Goal: Task Accomplishment & Management: Manage account settings

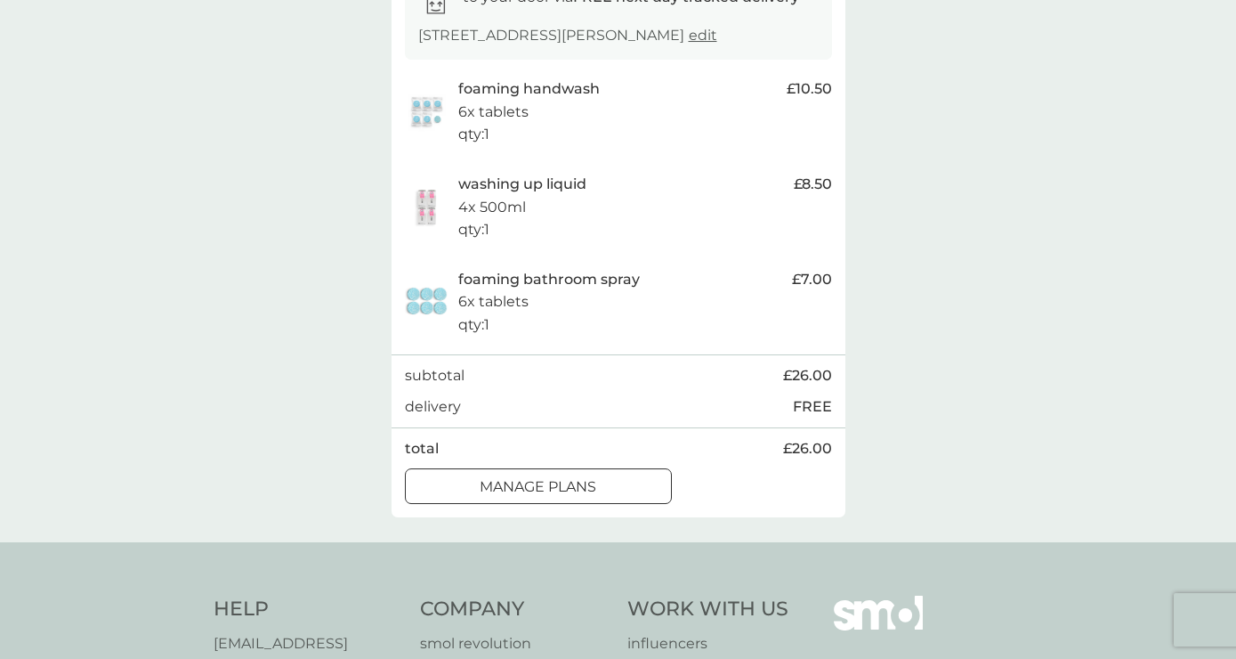
scroll to position [339, 0]
click at [581, 469] on button "manage plans" at bounding box center [538, 485] width 267 height 36
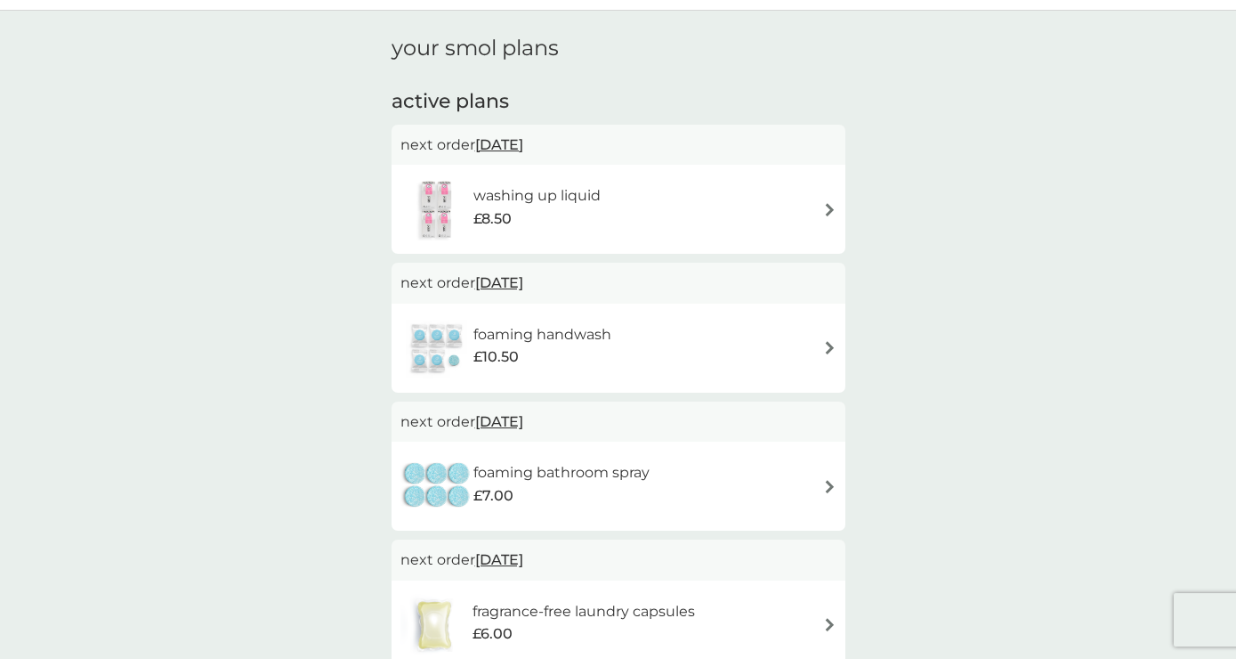
scroll to position [45, 0]
click at [815, 216] on div "washing up liquid £8.50" at bounding box center [618, 209] width 436 height 62
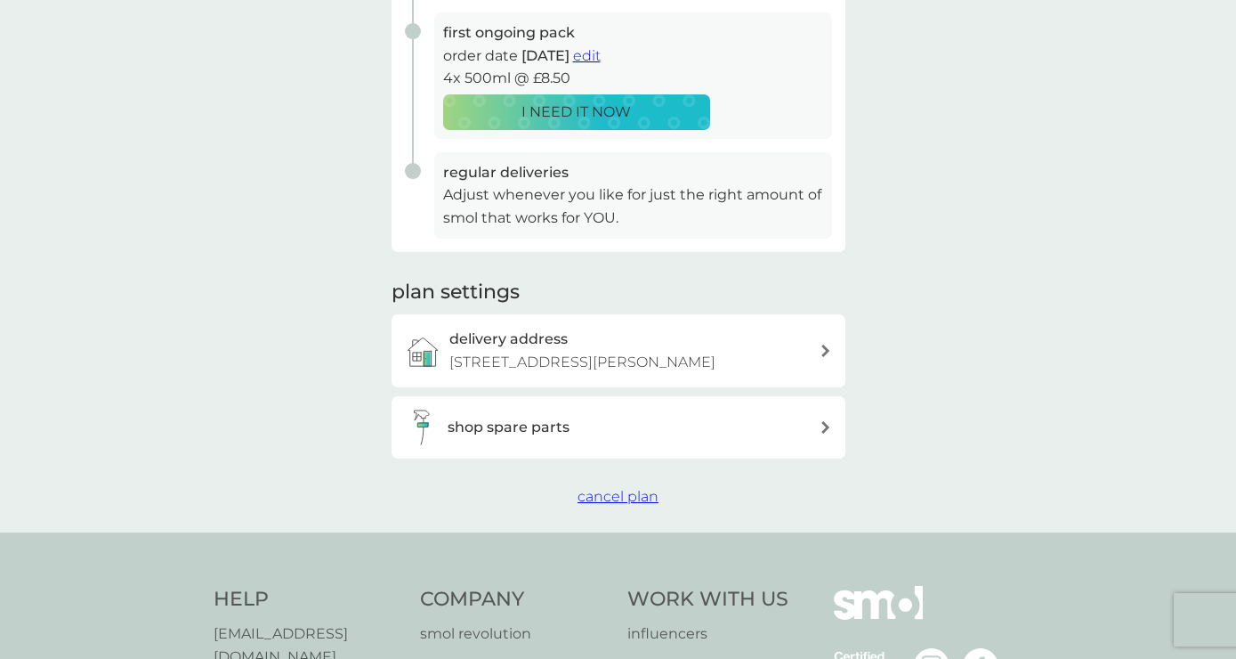
scroll to position [360, 0]
click at [605, 500] on span "cancel plan" at bounding box center [618, 496] width 81 height 17
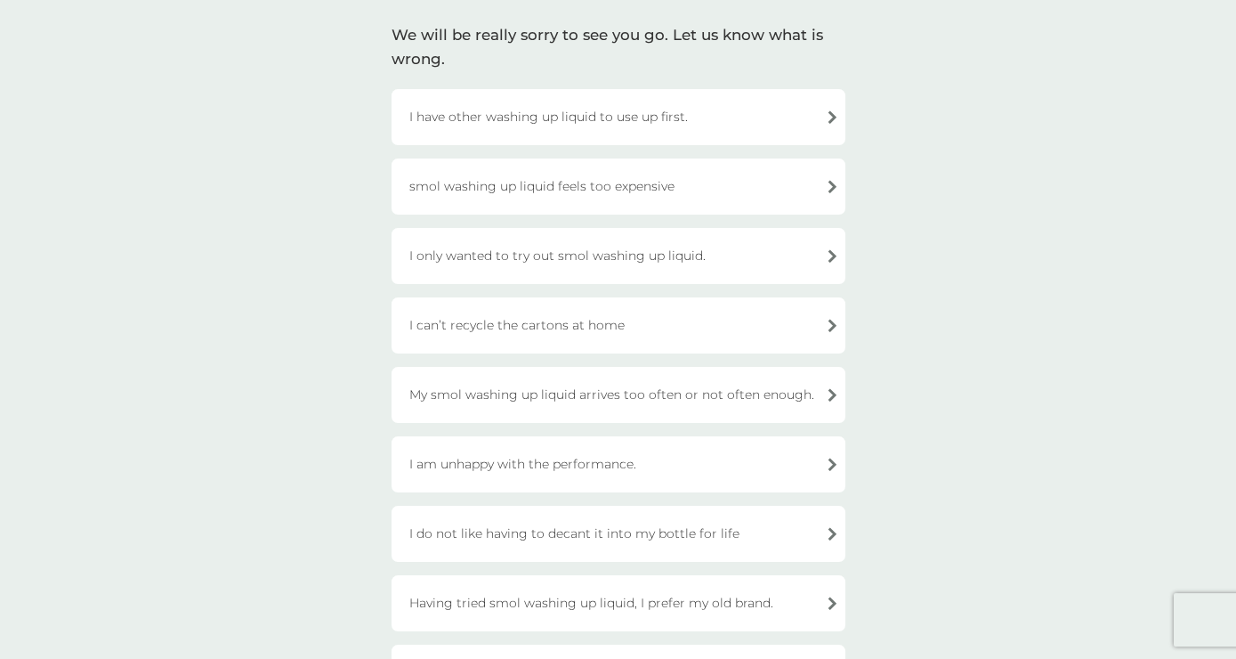
scroll to position [123, 0]
click at [667, 106] on div "I have other washing up liquid to use up first." at bounding box center [619, 116] width 454 height 56
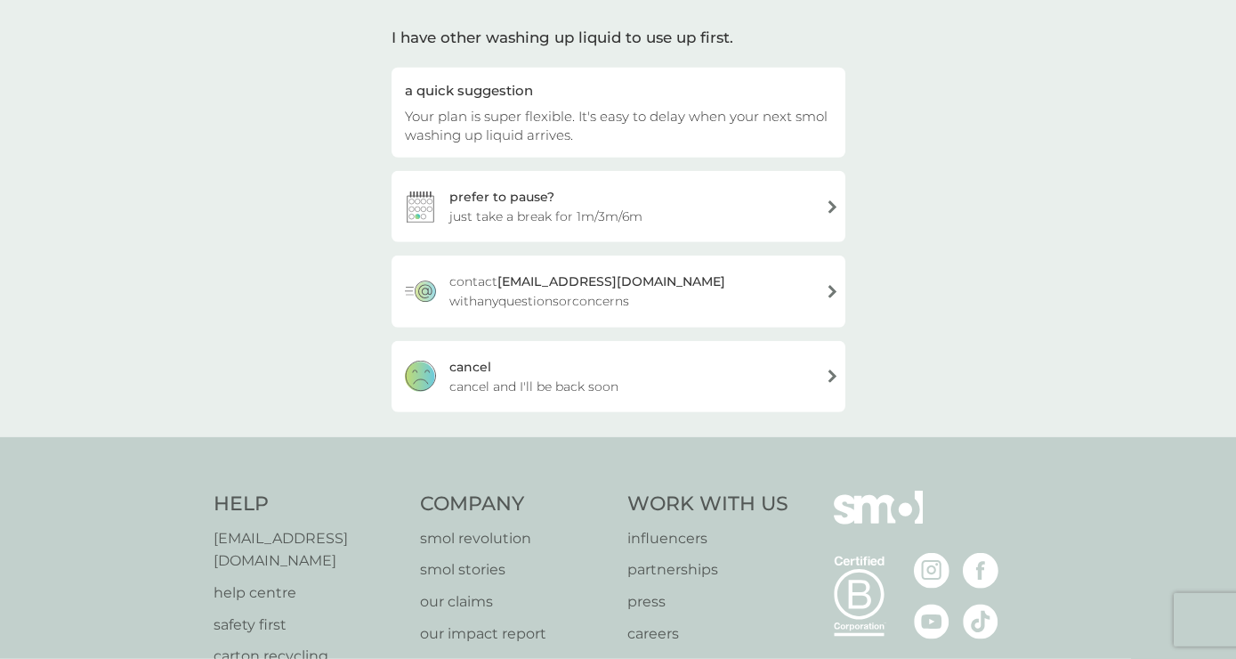
click at [684, 205] on div "prefer to pause? just take a break for 1m/3m/6m" at bounding box center [619, 206] width 454 height 71
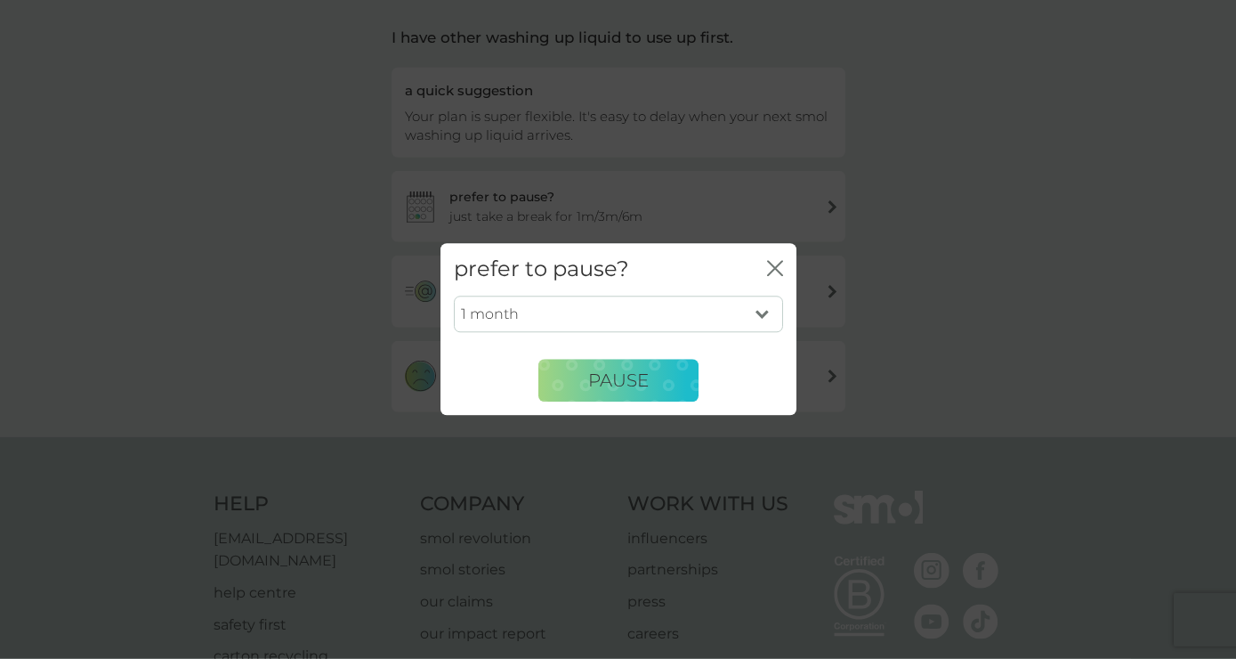
click at [454, 295] on select "1 month 3 months 6 months" at bounding box center [618, 313] width 329 height 37
select select "6"
click option "6 months" at bounding box center [0, 0] width 0 height 0
click at [611, 390] on span "PAUSE" at bounding box center [618, 379] width 61 height 21
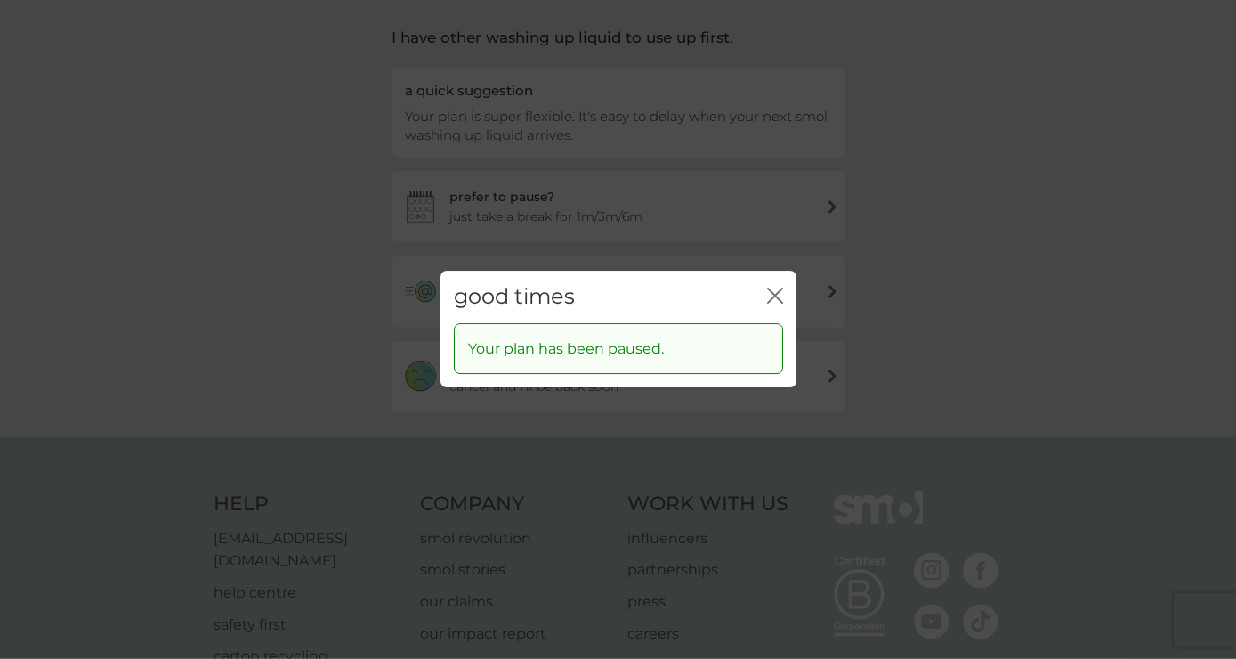
click at [776, 294] on icon "close" at bounding box center [775, 295] width 16 height 16
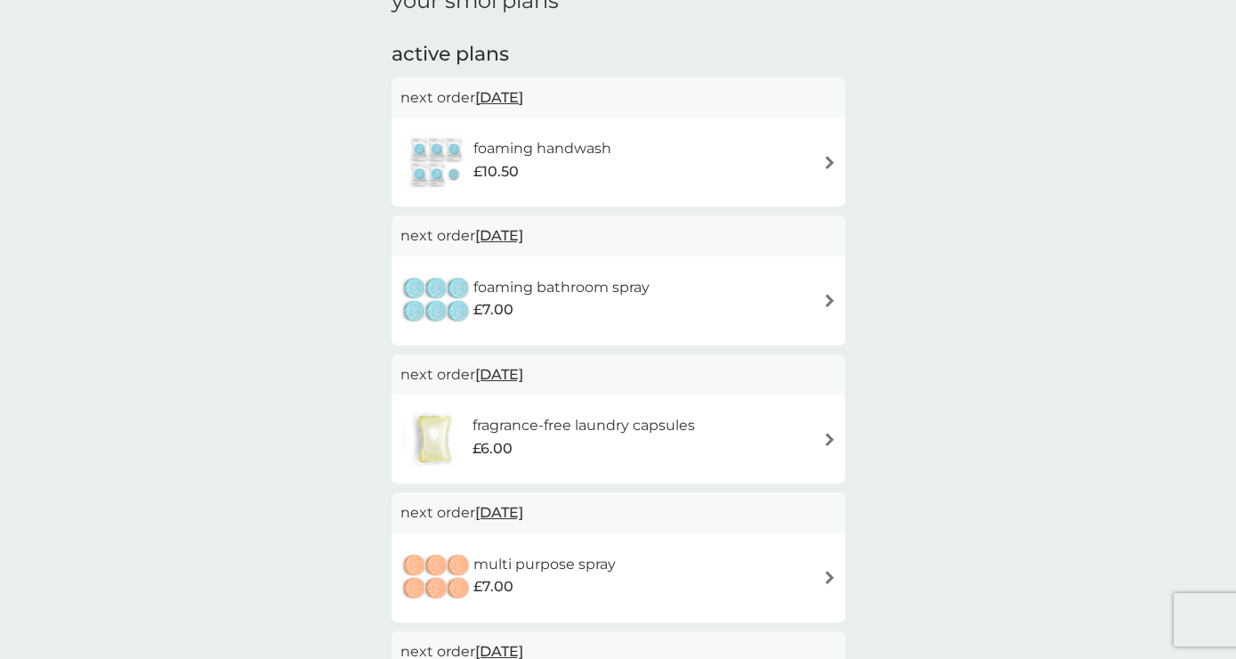
scroll to position [93, 0]
click at [804, 307] on div "foaming bathroom spray £7.00" at bounding box center [618, 301] width 436 height 62
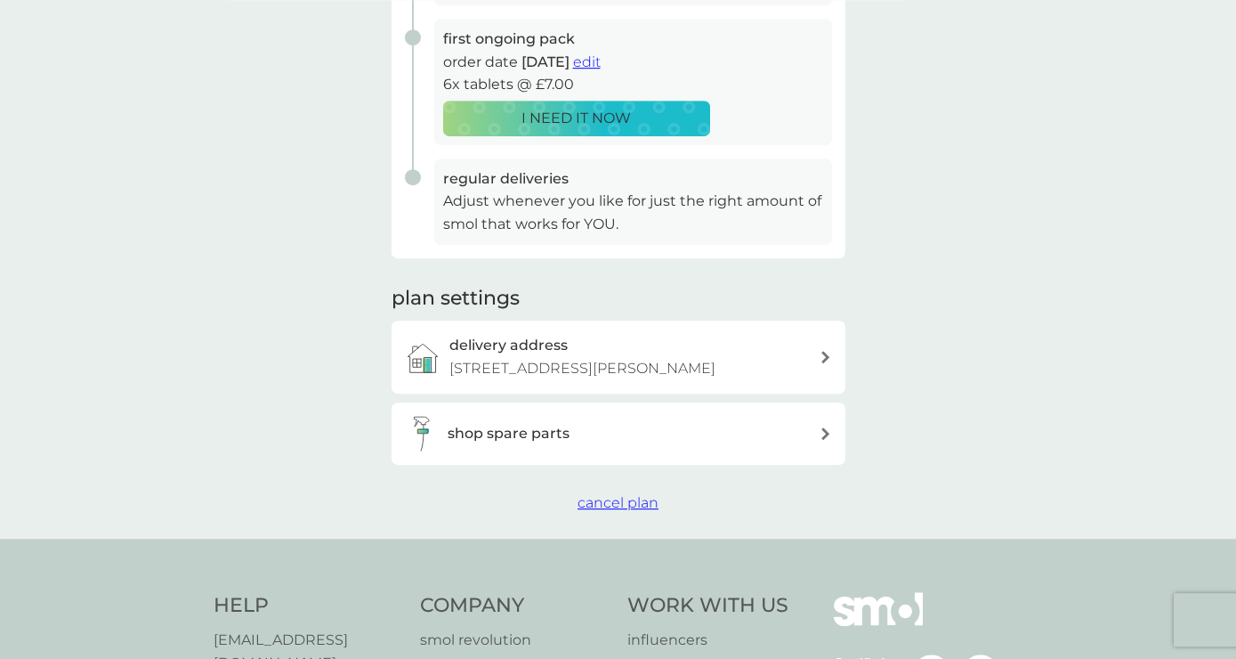
scroll to position [355, 0]
click at [633, 502] on span "cancel plan" at bounding box center [618, 501] width 81 height 17
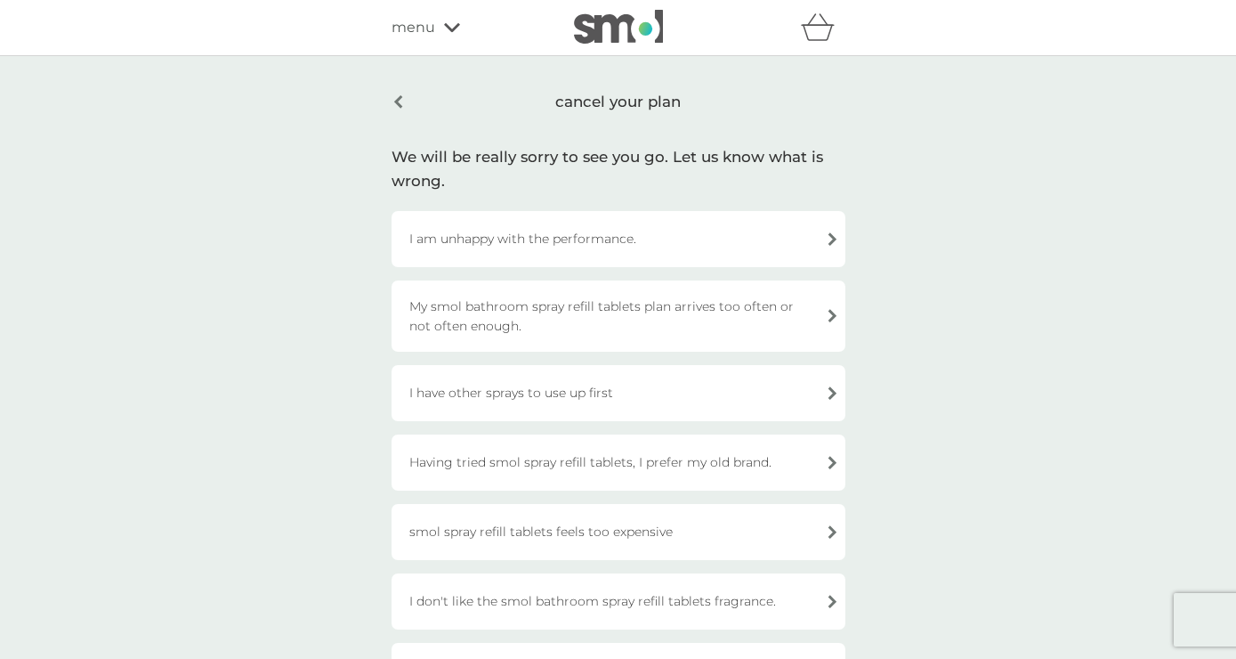
click at [399, 98] on div "cancel your plan" at bounding box center [619, 102] width 454 height 42
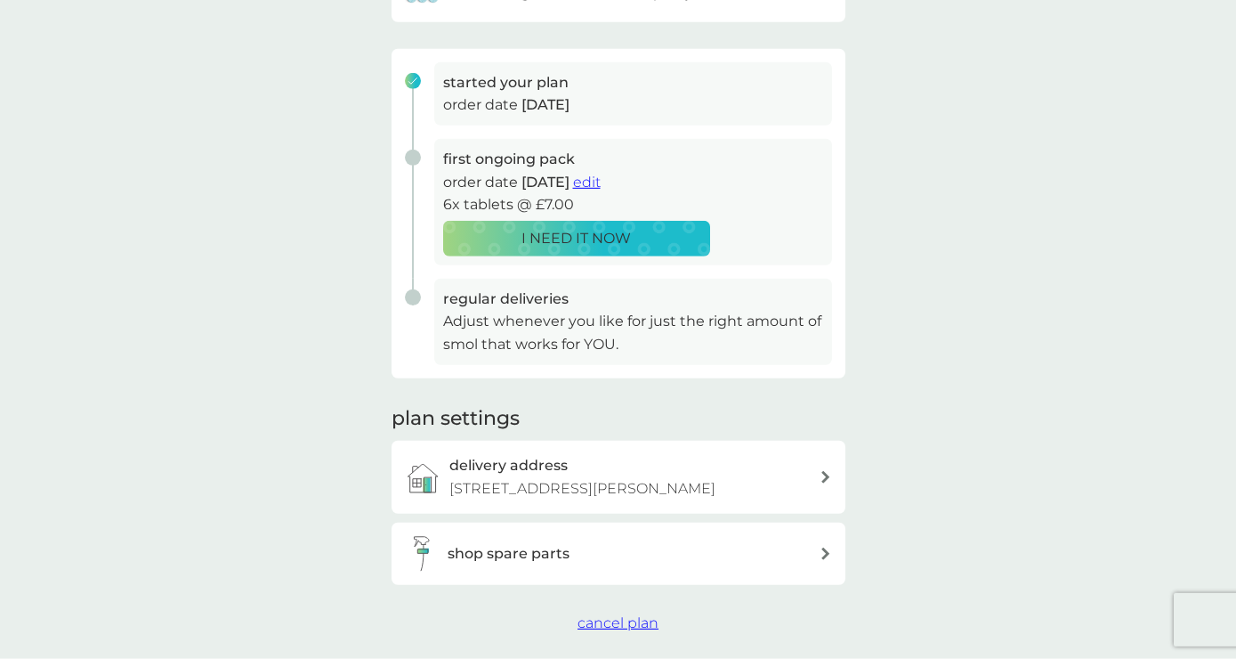
scroll to position [233, 0]
click at [601, 178] on span "edit" at bounding box center [587, 182] width 28 height 17
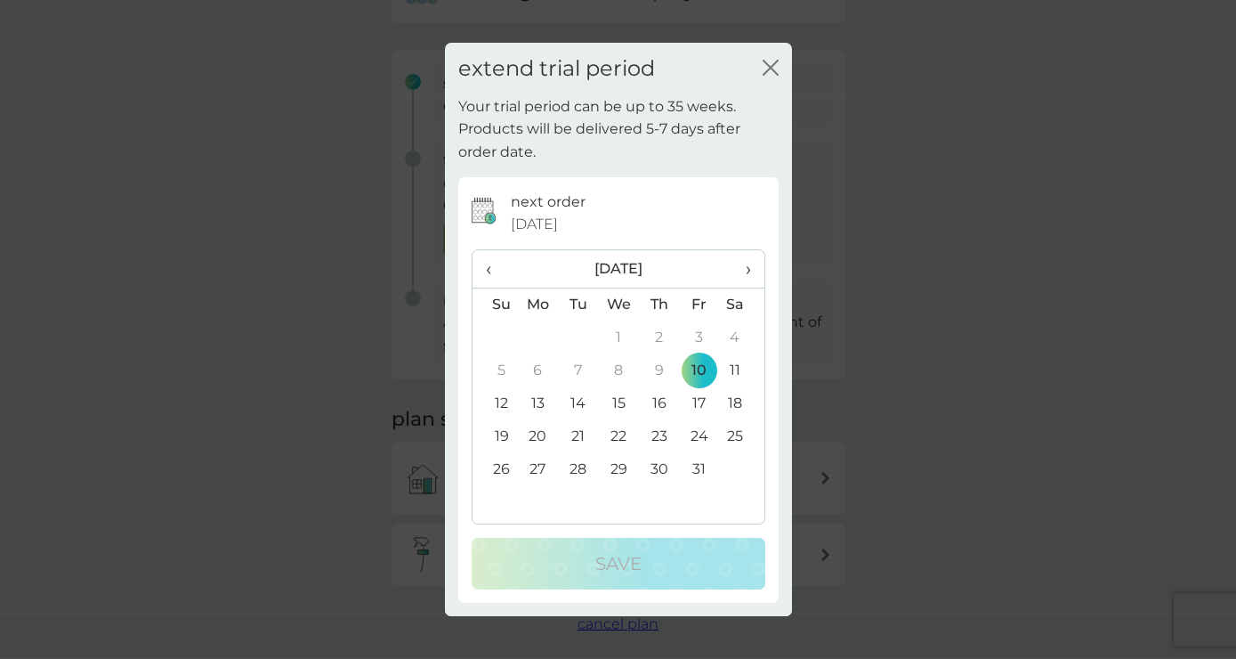
click at [752, 276] on th "›" at bounding box center [741, 269] width 44 height 38
click at [496, 265] on span "‹" at bounding box center [495, 268] width 19 height 37
click at [545, 335] on td "1" at bounding box center [538, 337] width 41 height 33
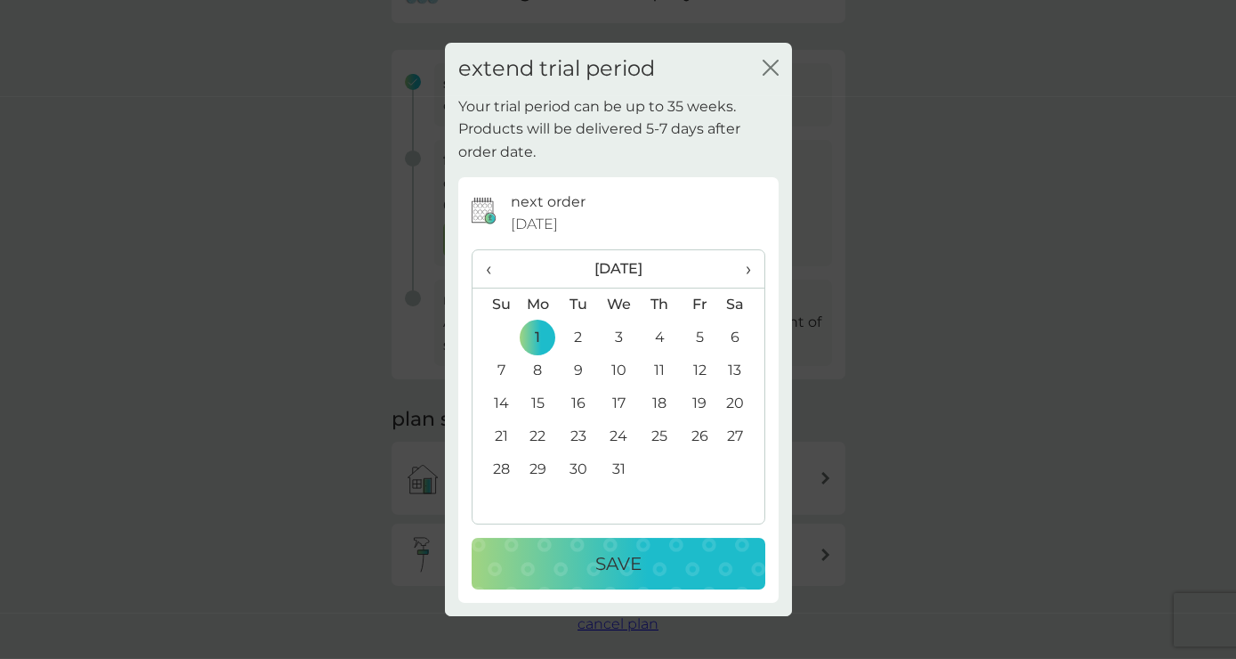
click at [571, 543] on button "Save" at bounding box center [619, 564] width 294 height 52
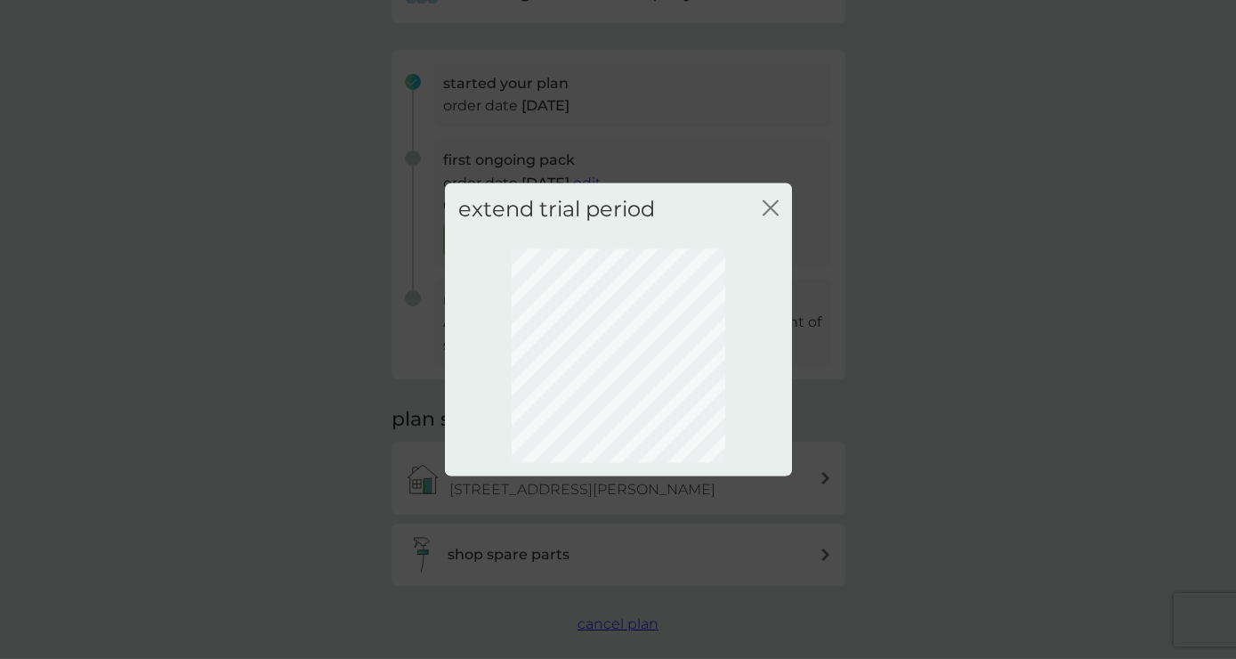
scroll to position [88, 0]
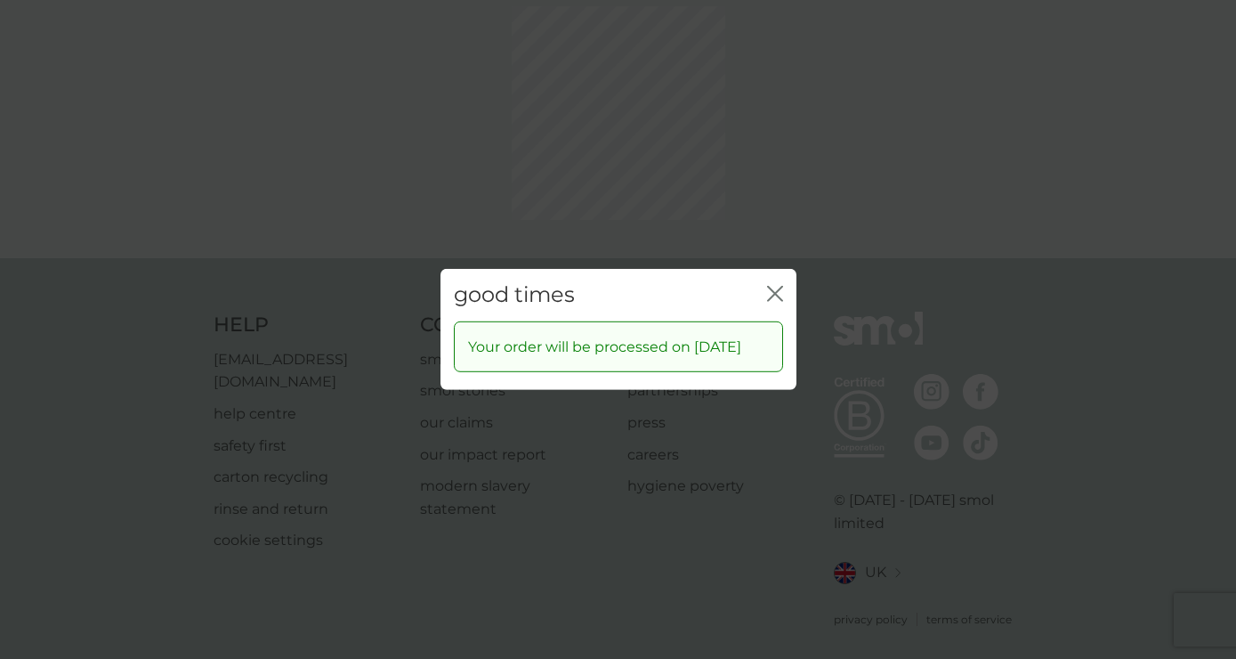
click at [784, 279] on div "good times close" at bounding box center [619, 295] width 356 height 53
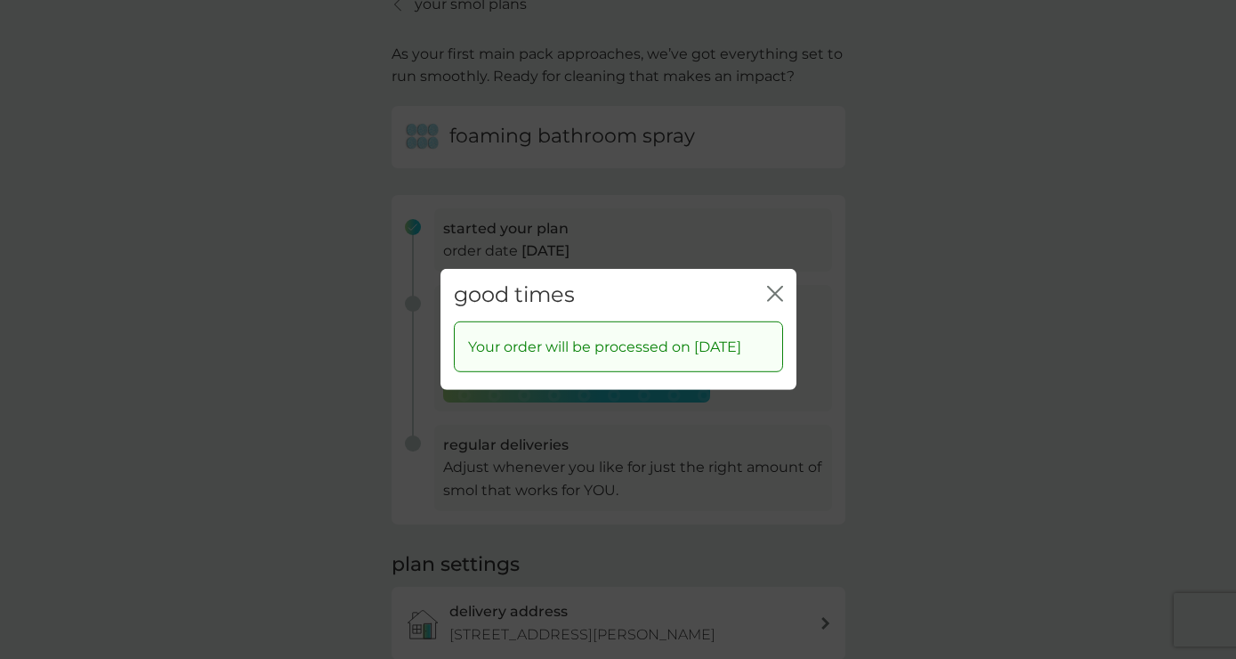
click at [780, 287] on icon "close" at bounding box center [778, 294] width 7 height 14
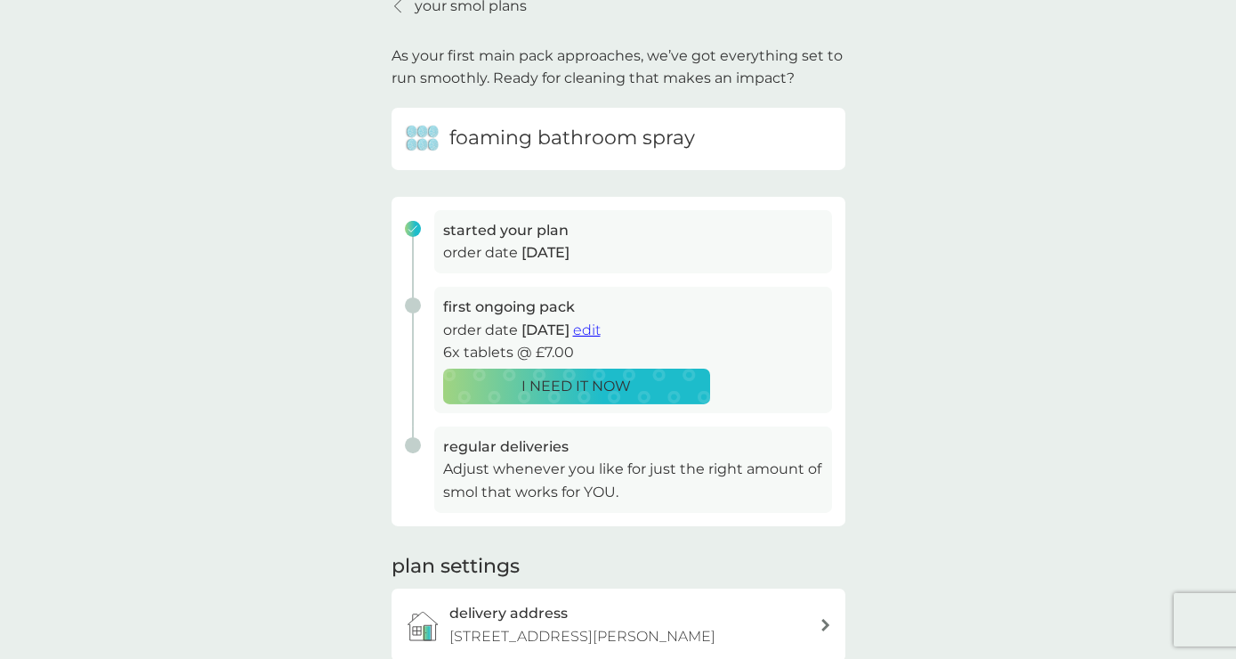
scroll to position [0, 0]
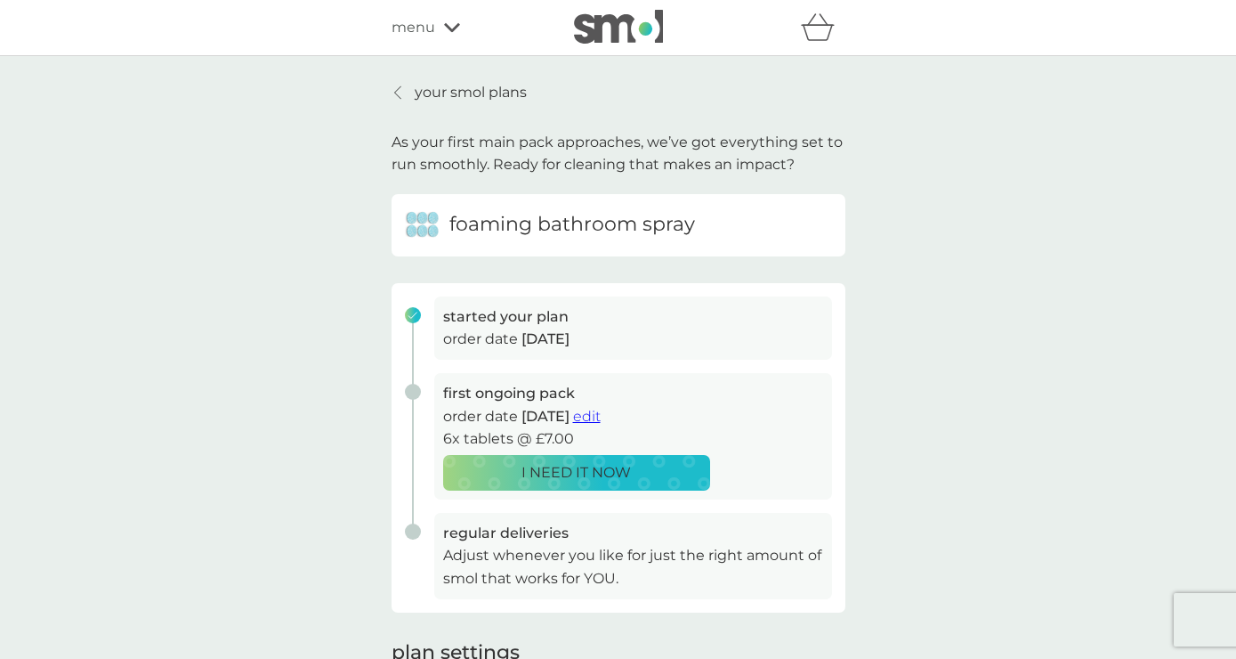
click at [397, 88] on icon at bounding box center [397, 92] width 7 height 14
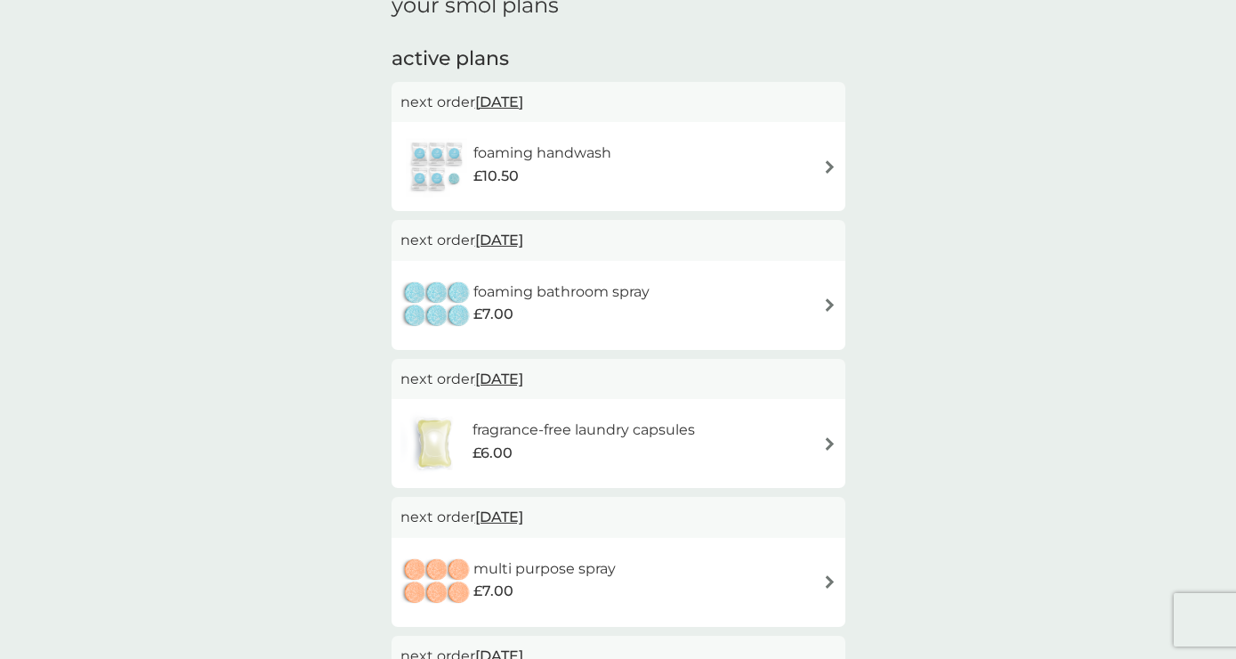
scroll to position [100, 0]
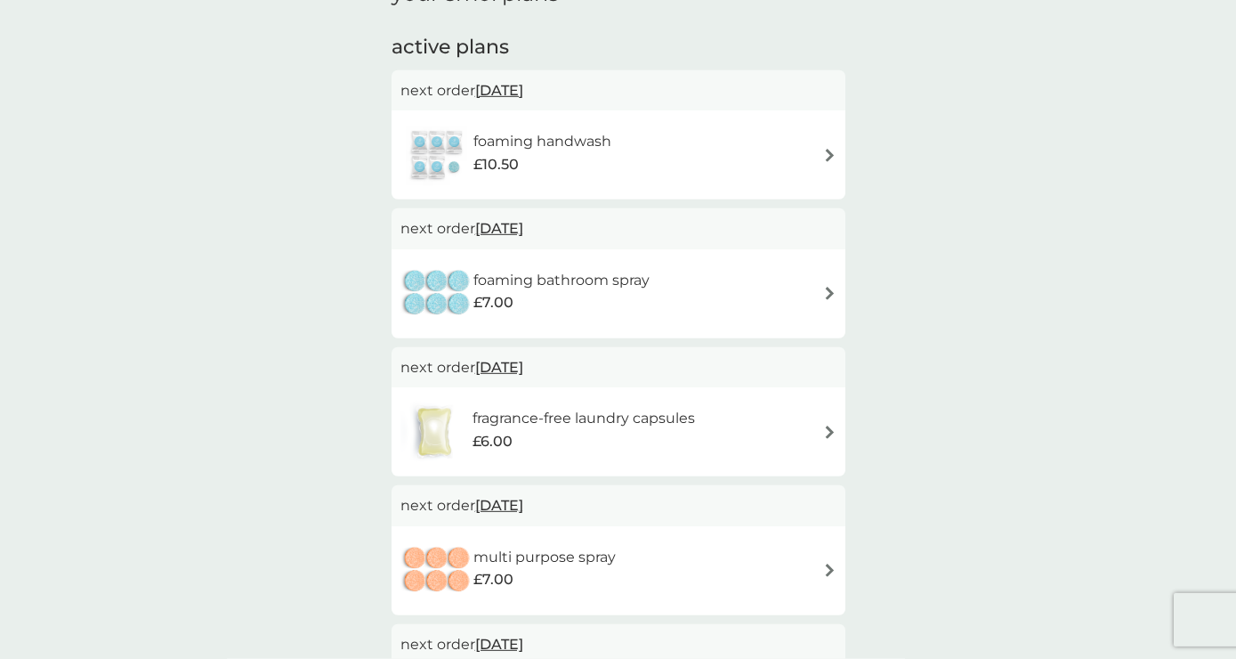
click at [719, 163] on div "foaming handwash £10.50" at bounding box center [618, 155] width 436 height 62
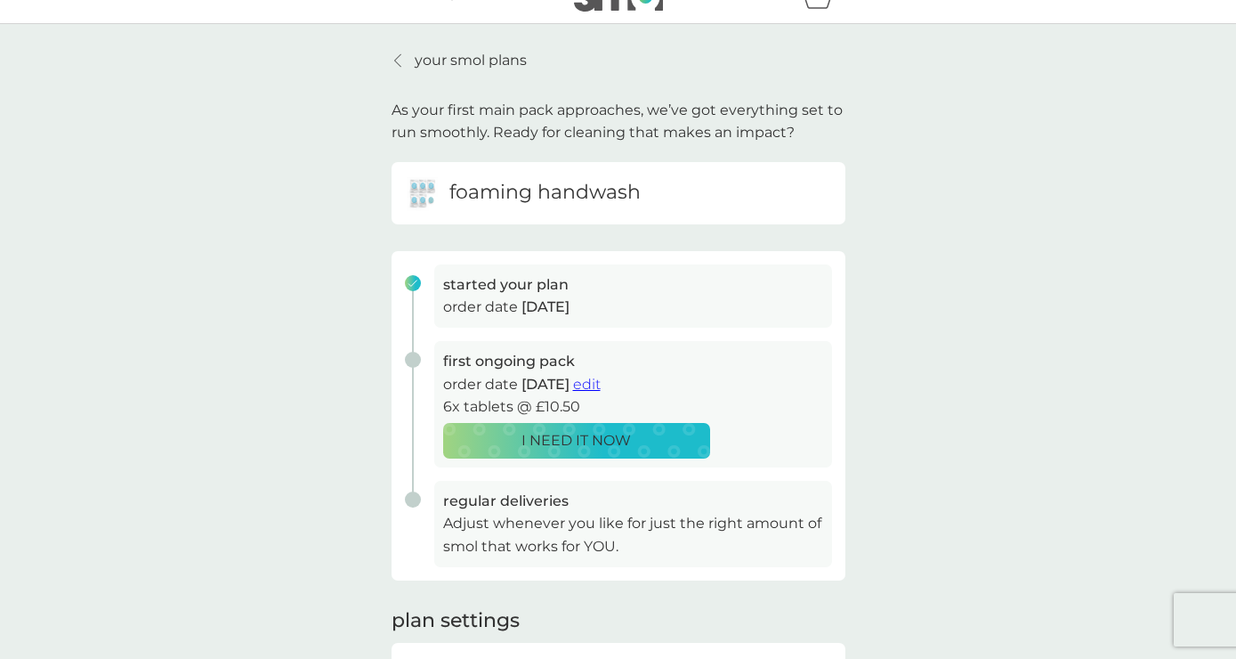
scroll to position [32, 0]
click at [601, 384] on span "edit" at bounding box center [587, 384] width 28 height 17
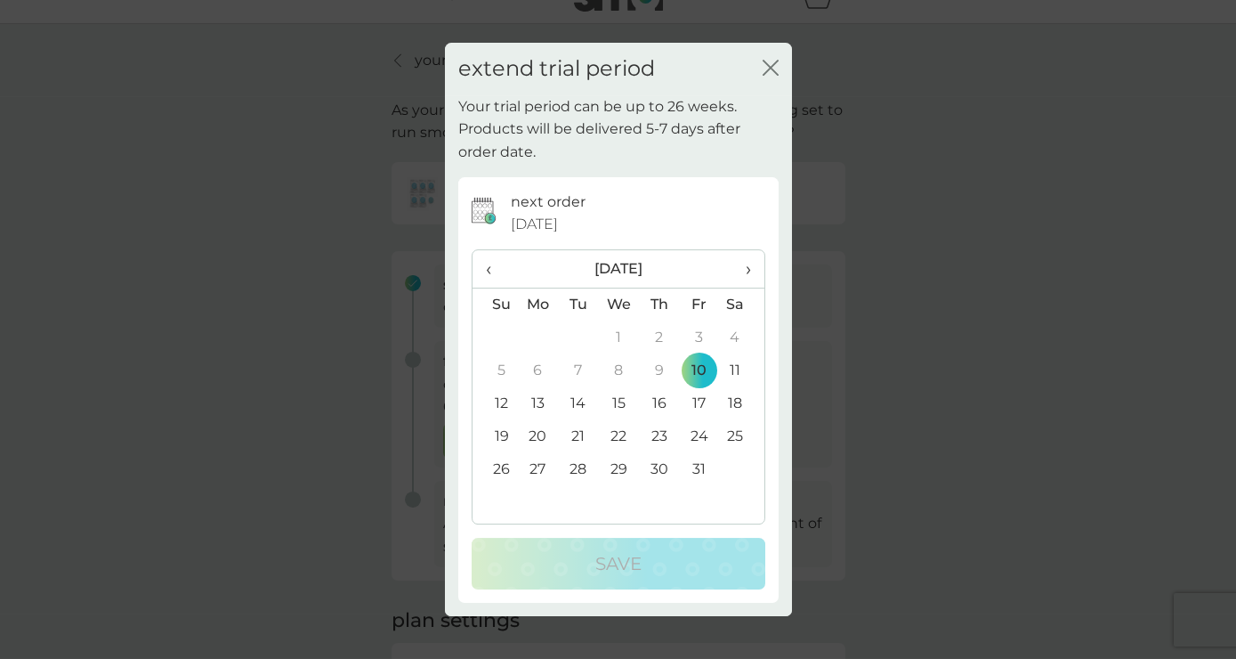
click at [775, 65] on icon "close" at bounding box center [771, 68] width 16 height 16
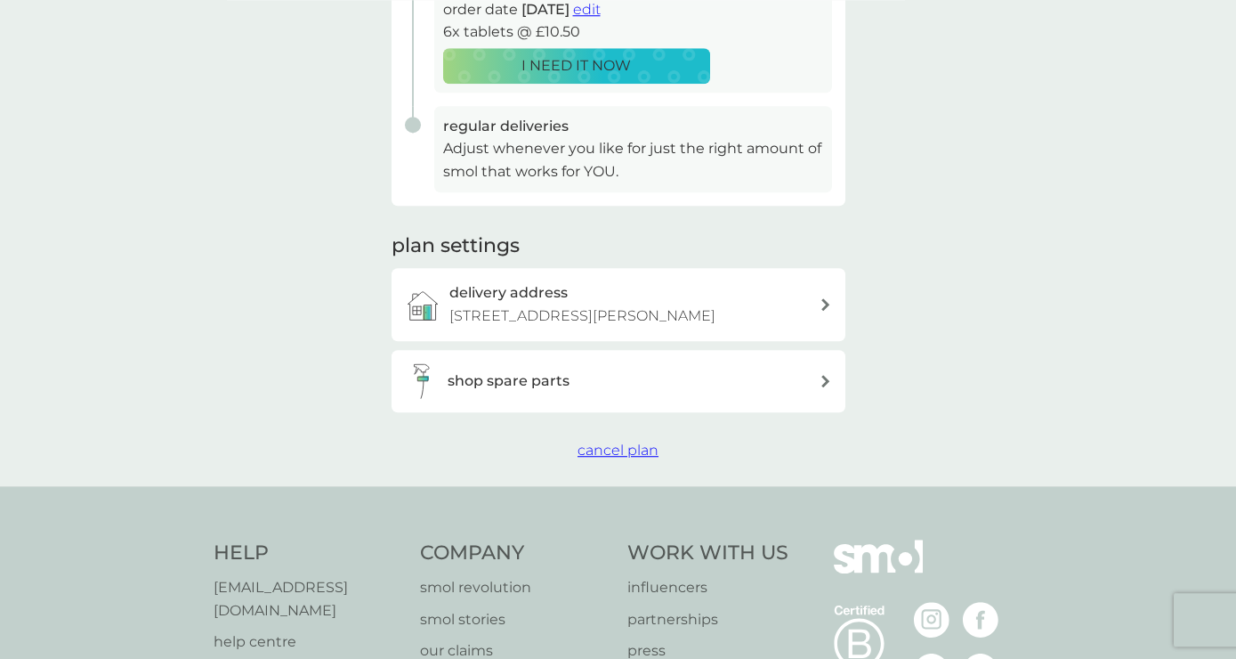
scroll to position [426, 0]
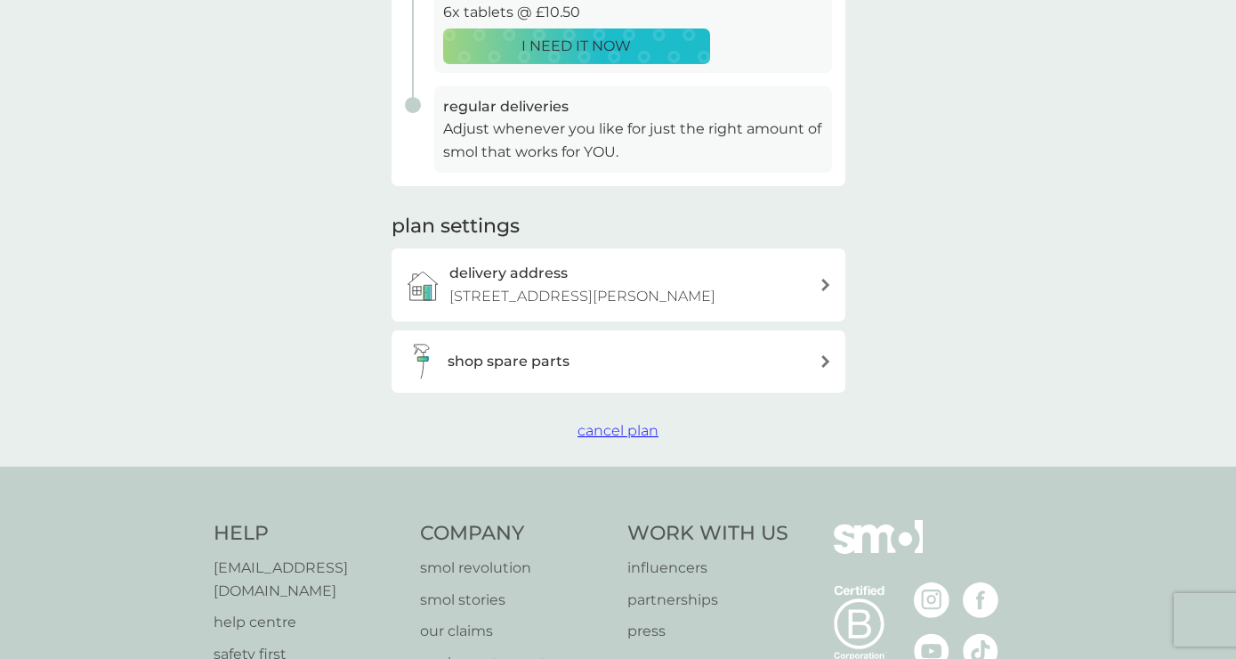
click at [636, 432] on span "cancel plan" at bounding box center [618, 430] width 81 height 17
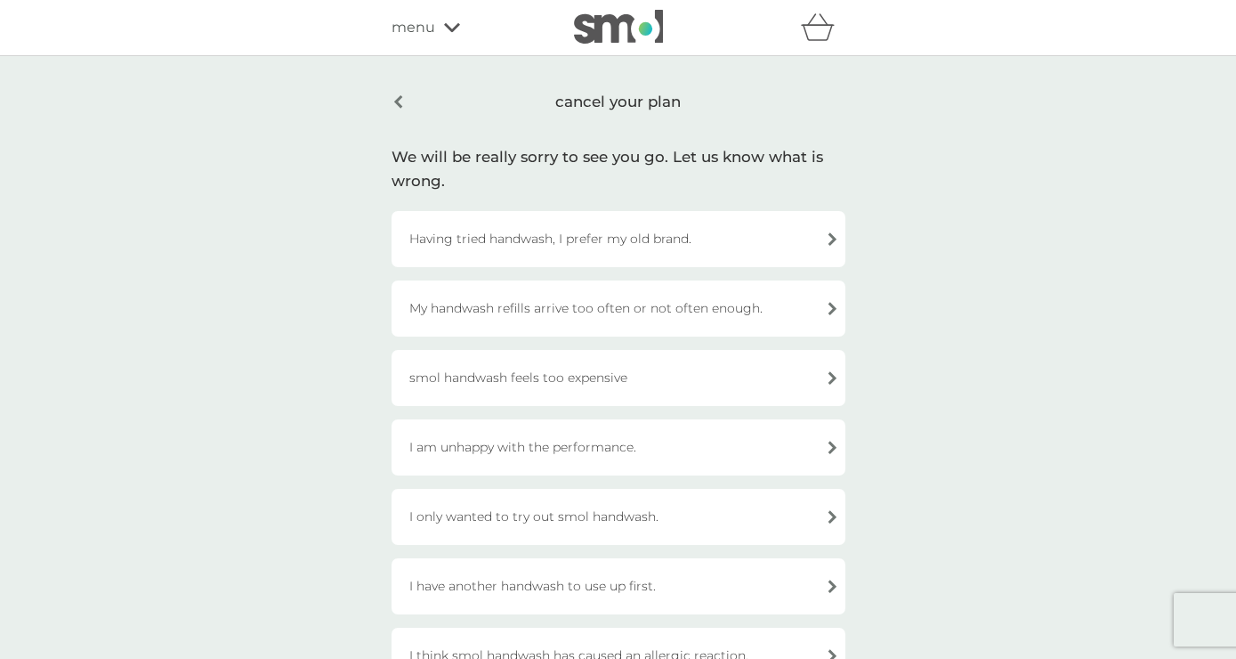
click at [399, 97] on div "cancel your plan" at bounding box center [619, 102] width 454 height 42
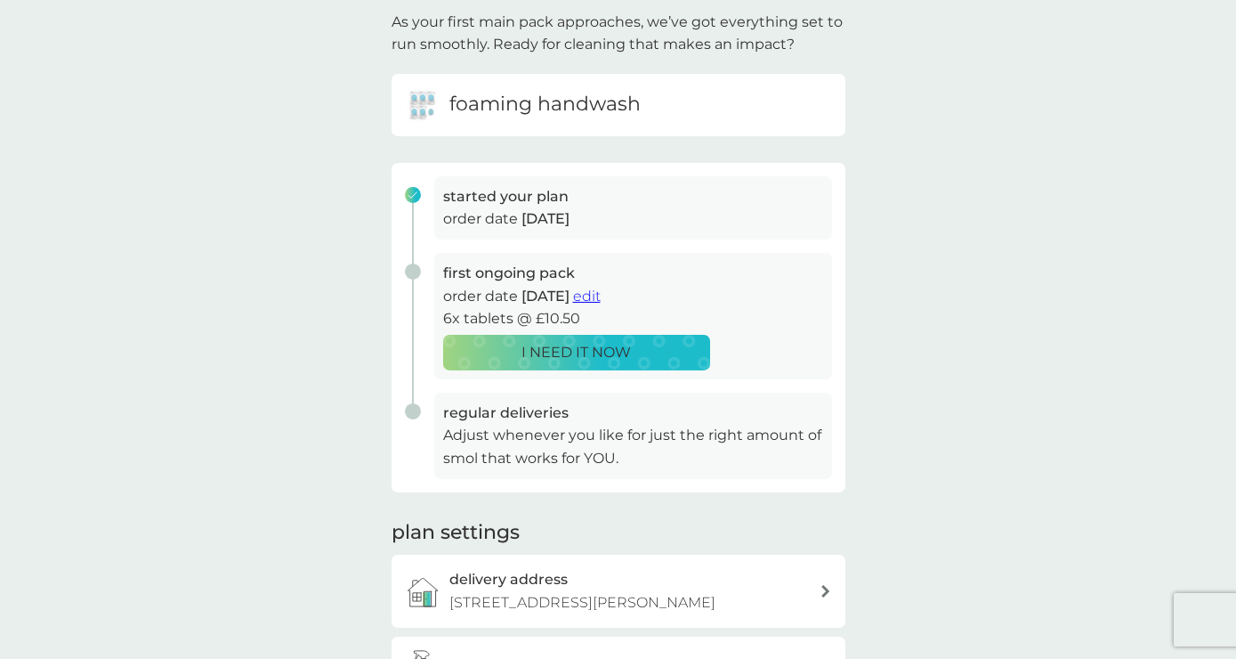
scroll to position [10, 0]
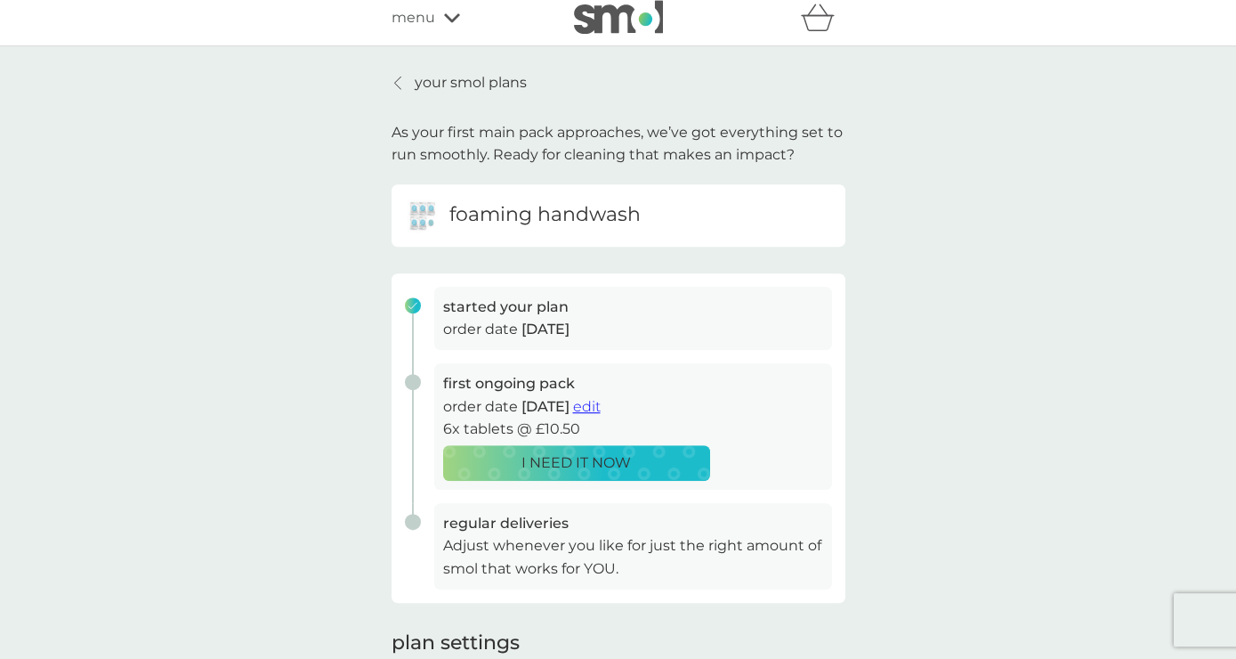
click at [601, 403] on span "edit" at bounding box center [587, 406] width 28 height 17
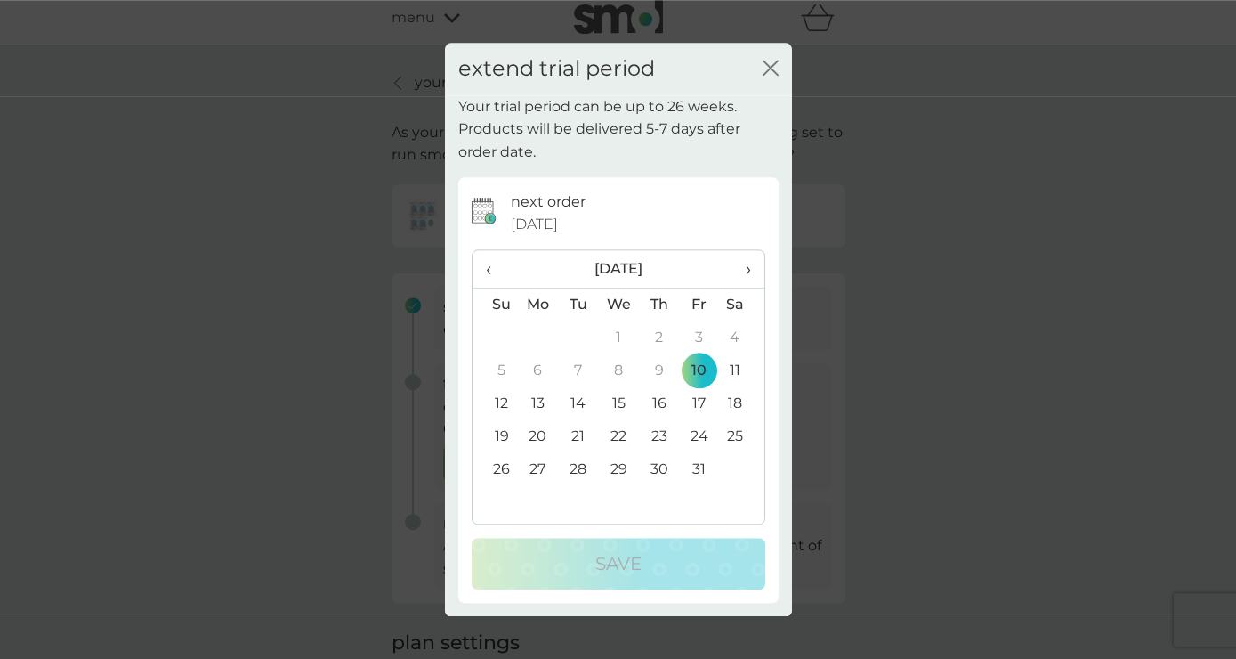
click at [743, 270] on span "›" at bounding box center [741, 268] width 18 height 37
click at [505, 423] on td "15" at bounding box center [495, 436] width 45 height 33
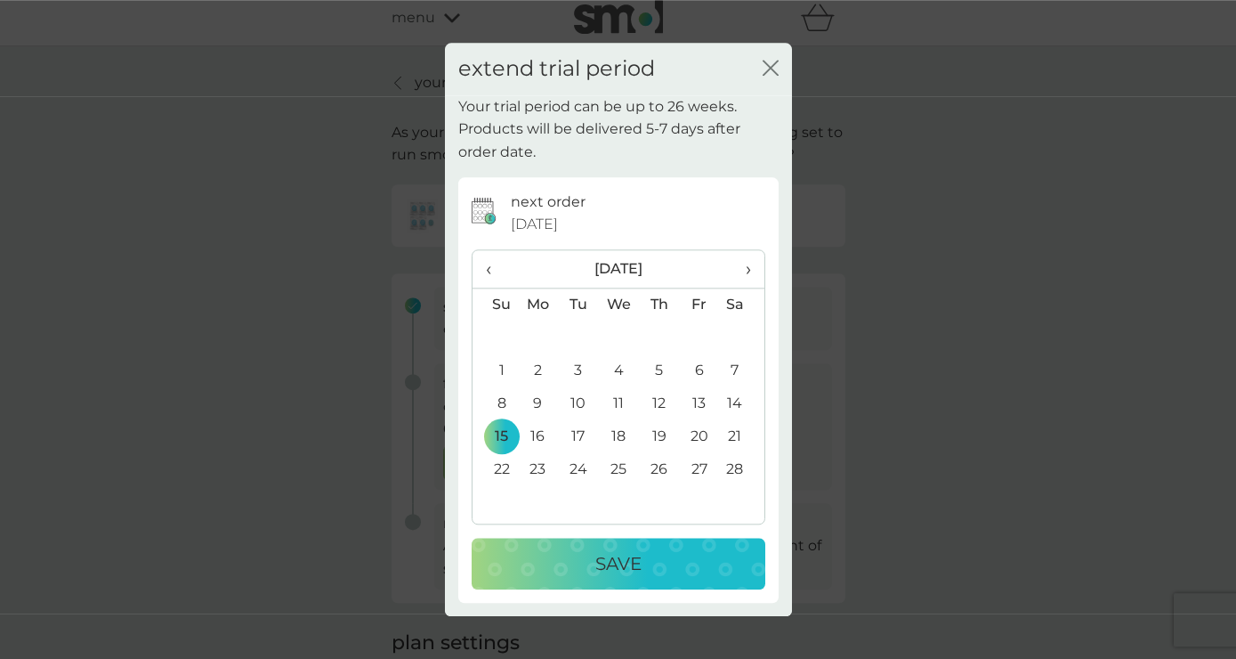
click at [570, 562] on div "Save" at bounding box center [618, 563] width 258 height 28
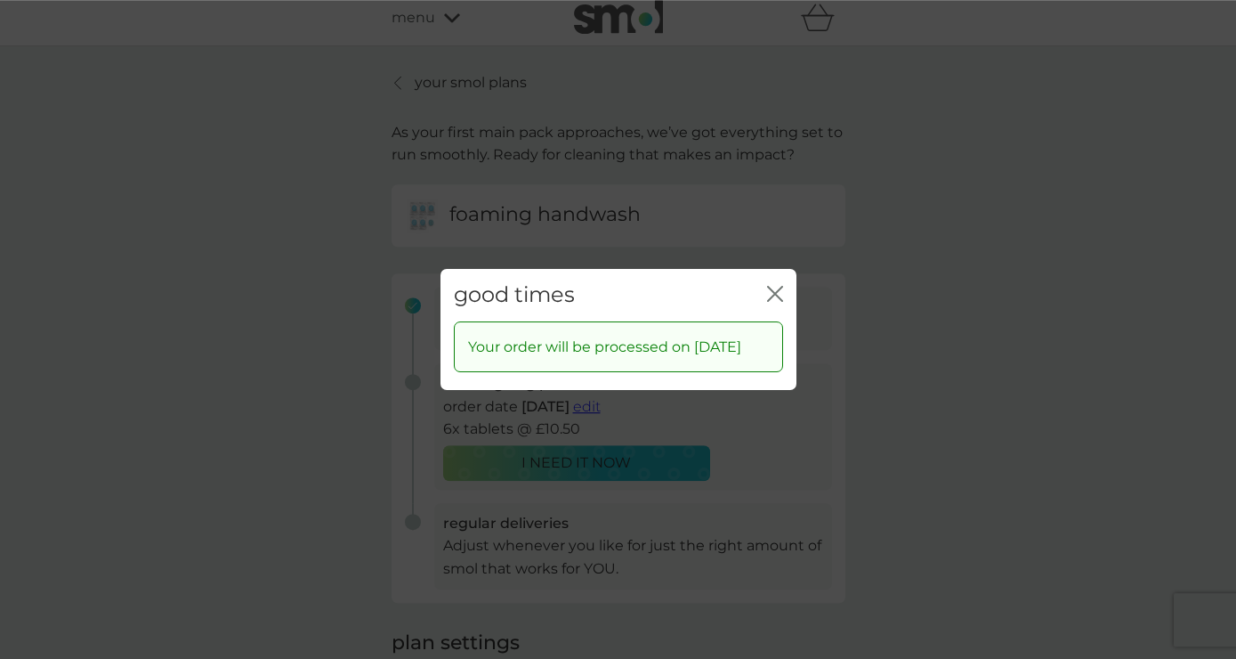
click at [766, 269] on div "good times close" at bounding box center [619, 295] width 356 height 53
click at [778, 287] on icon "close" at bounding box center [775, 294] width 16 height 16
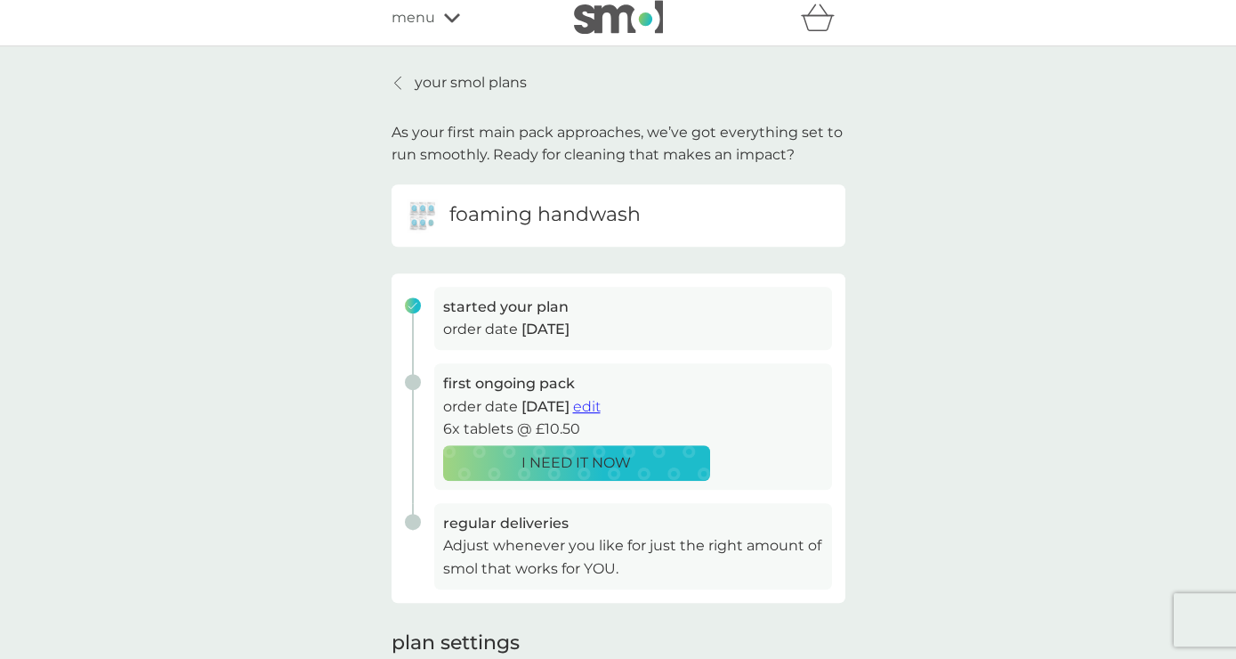
click at [400, 78] on icon at bounding box center [397, 83] width 7 height 14
